Goal: Navigation & Orientation: Find specific page/section

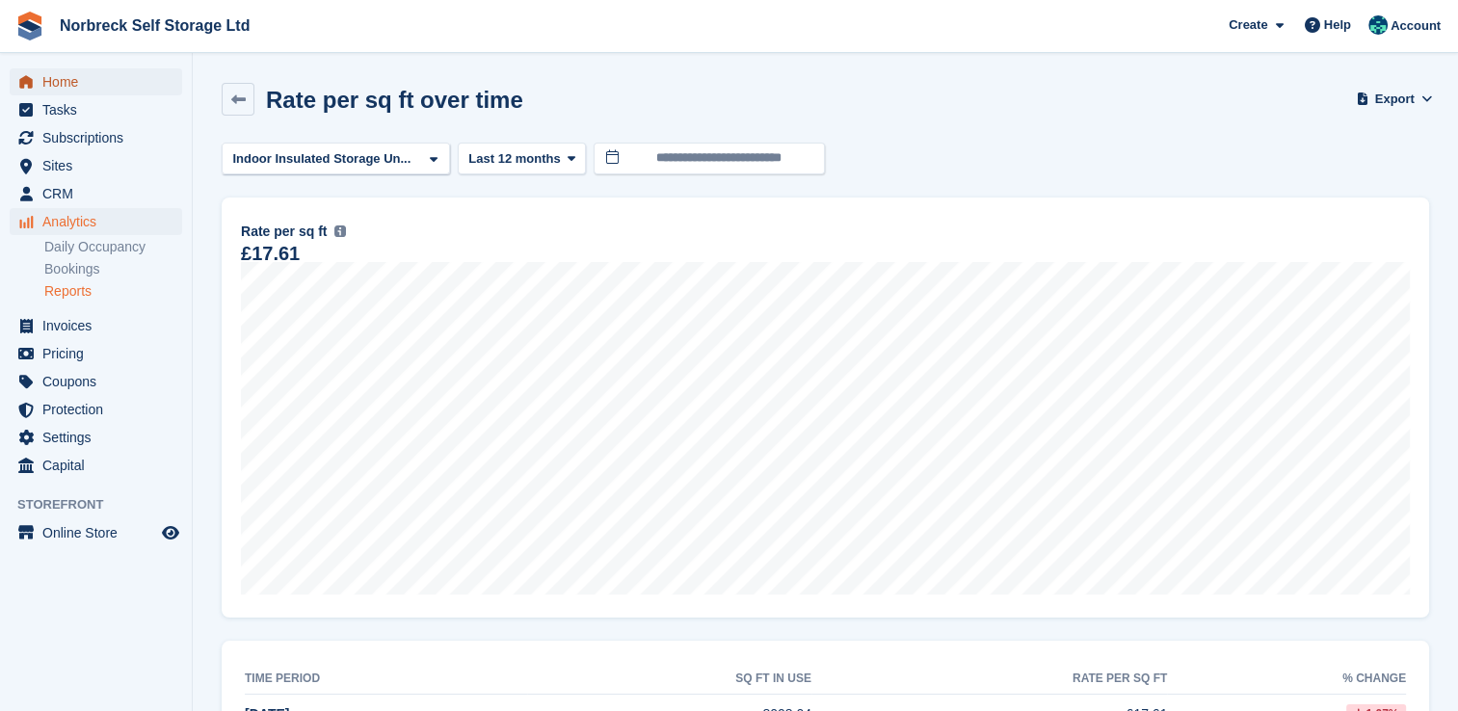
click at [60, 77] on span "Home" at bounding box center [100, 81] width 116 height 27
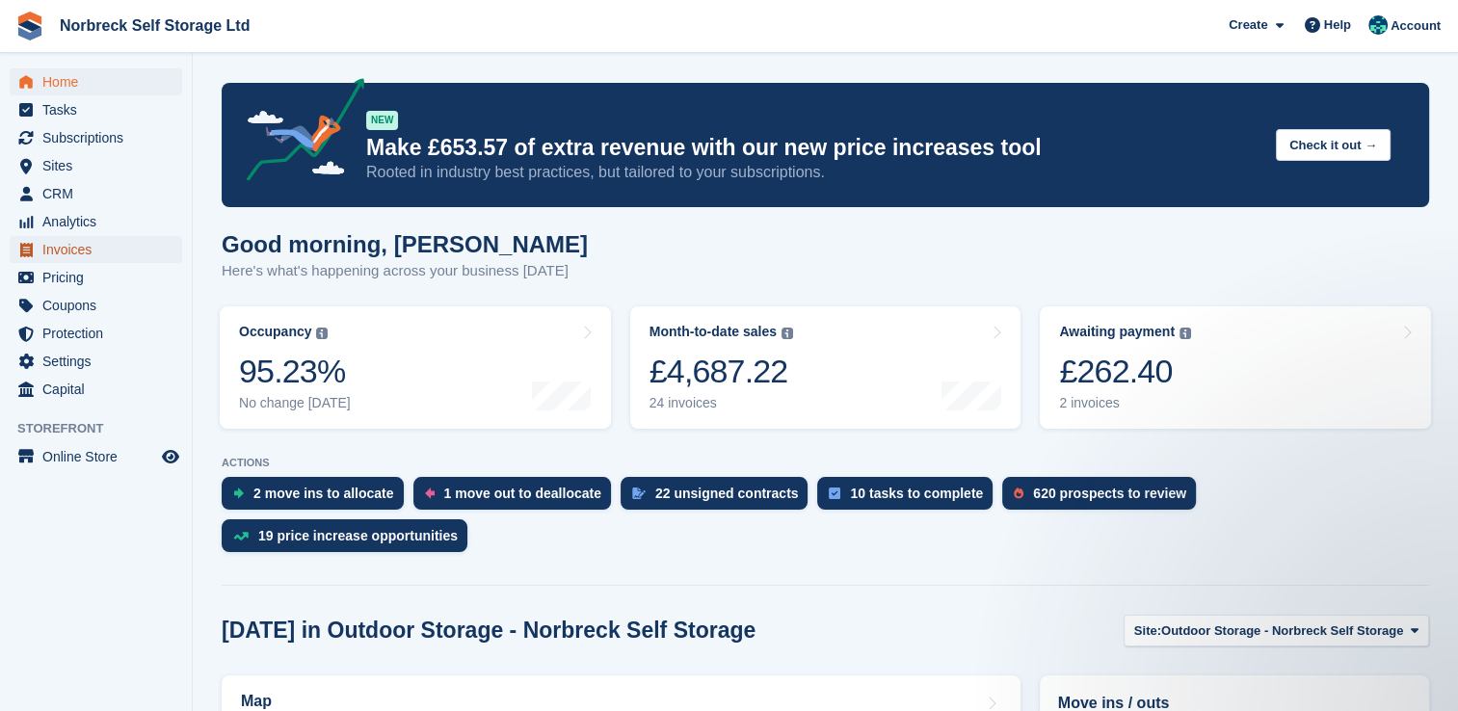
click at [96, 236] on span "Invoices" at bounding box center [100, 249] width 116 height 27
